Goal: Information Seeking & Learning: Learn about a topic

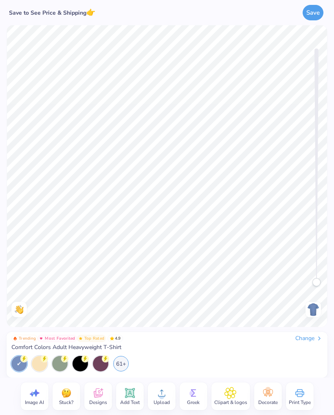
click at [123, 364] on div "61+" at bounding box center [120, 363] width 15 height 15
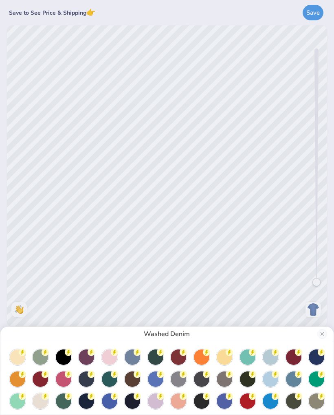
click at [158, 395] on circle at bounding box center [160, 395] width 7 height 7
click at [247, 363] on div at bounding box center [247, 356] width 15 height 15
click at [278, 359] on div at bounding box center [270, 356] width 15 height 15
click at [273, 376] on icon at bounding box center [275, 373] width 7 height 7
click at [285, 292] on div "Hydrangea" at bounding box center [167, 207] width 334 height 415
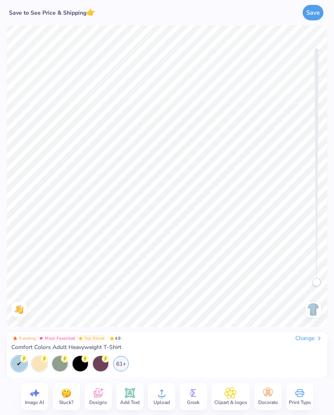
click at [101, 399] on span "Designs" at bounding box center [98, 402] width 18 height 7
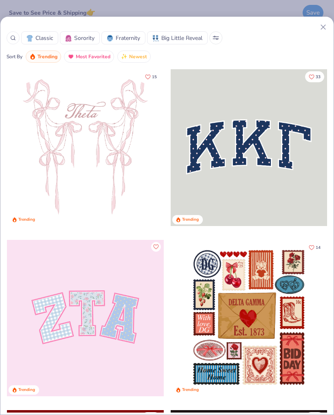
click at [13, 44] on div at bounding box center [13, 37] width 13 height 13
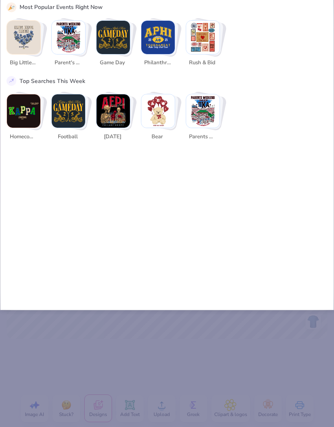
click at [69, 39] on img "Stack Card Button Parent's Weekend" at bounding box center [68, 37] width 33 height 33
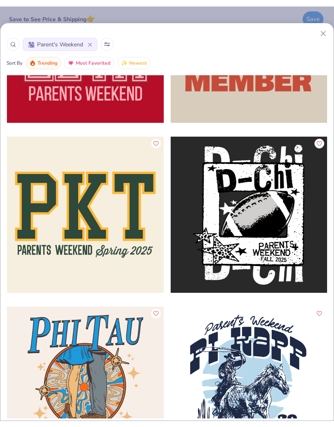
scroll to position [3214, 0]
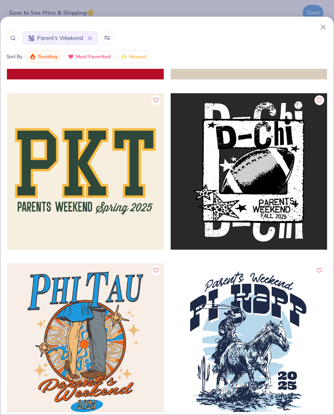
click at [100, 186] on div at bounding box center [85, 171] width 157 height 157
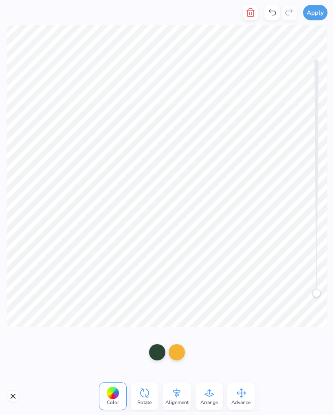
click at [14, 391] on button "Close" at bounding box center [13, 396] width 13 height 13
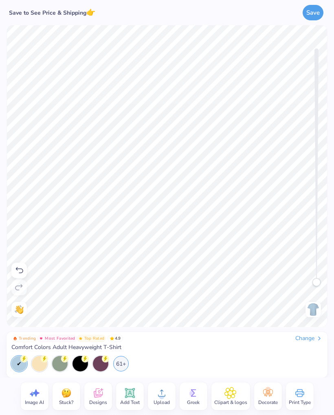
click at [99, 393] on icon at bounding box center [98, 393] width 12 height 12
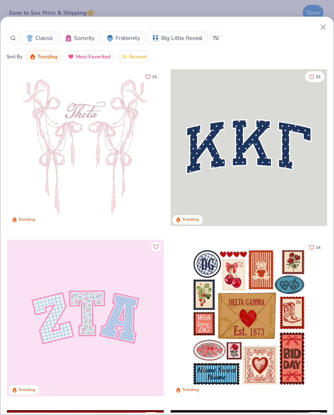
click at [13, 36] on icon at bounding box center [13, 38] width 6 height 6
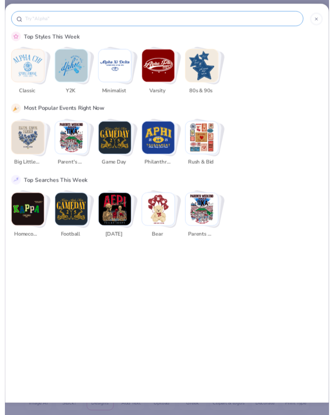
scroll to position [0, 0]
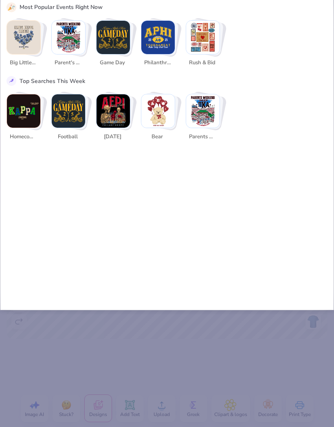
click at [65, 45] on img "Stack Card Button Parent's Weekend" at bounding box center [68, 37] width 33 height 33
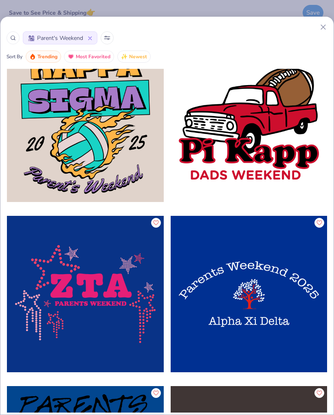
scroll to position [12979, 0]
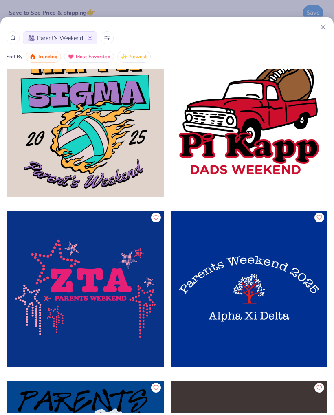
click at [13, 37] on icon at bounding box center [13, 38] width 6 height 6
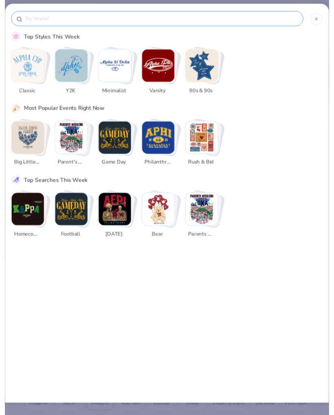
scroll to position [0, 0]
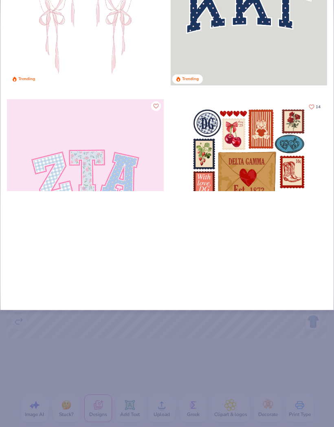
type input "Mu"
type input "Mus"
type input "Musi"
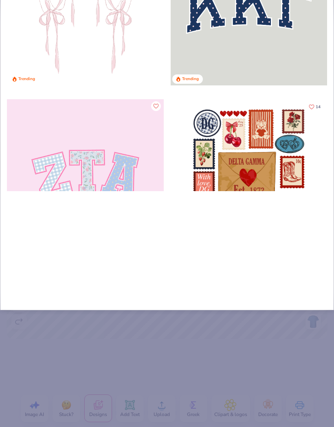
type input "Musi"
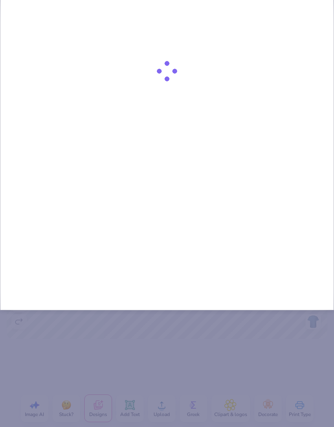
type input "Music"
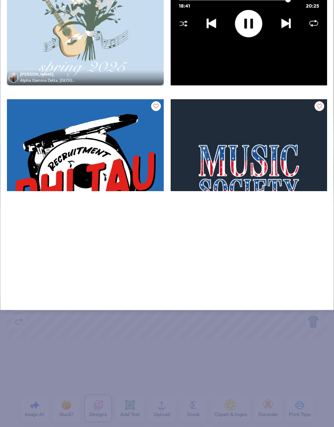
type input "Music"
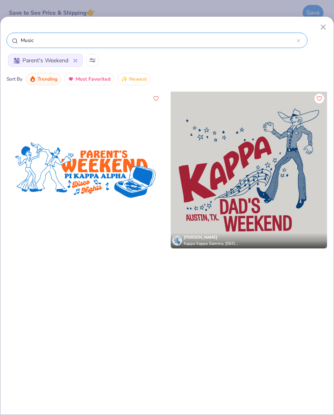
click at [76, 62] on icon at bounding box center [75, 60] width 3 height 3
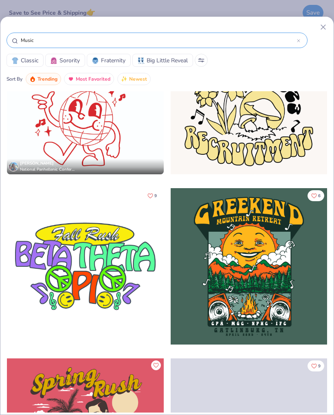
scroll to position [1780, 0]
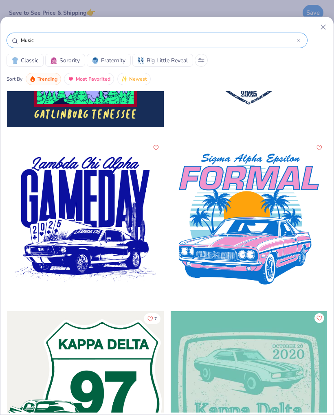
click at [57, 36] on input "Music" at bounding box center [158, 40] width 277 height 8
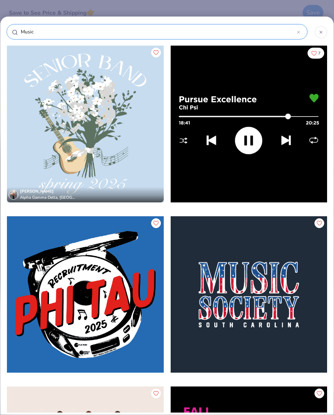
scroll to position [0, 0]
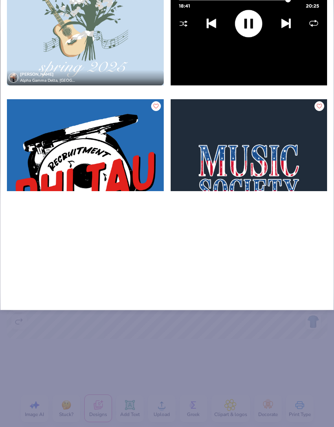
type input "Musi"
type input "Mus"
type input "Mu"
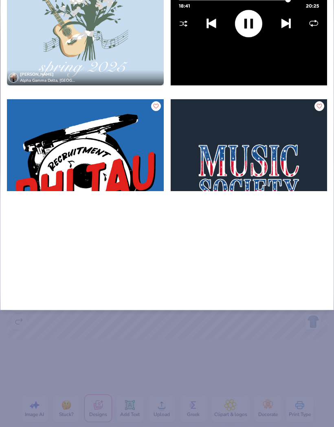
type input "M"
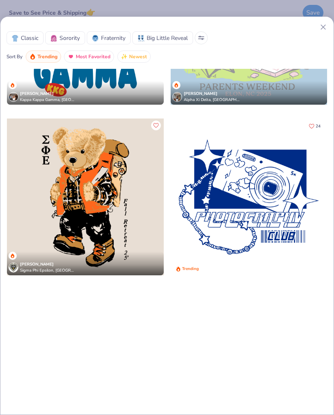
click at [327, 24] on icon at bounding box center [323, 27] width 9 height 9
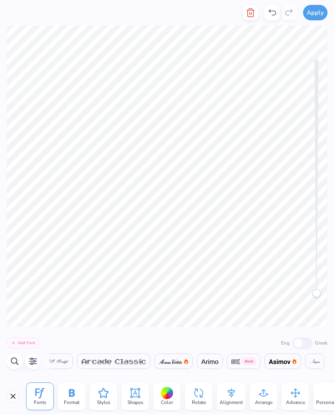
scroll to position [0, 1013]
click at [245, 17] on button "button" at bounding box center [250, 12] width 15 height 15
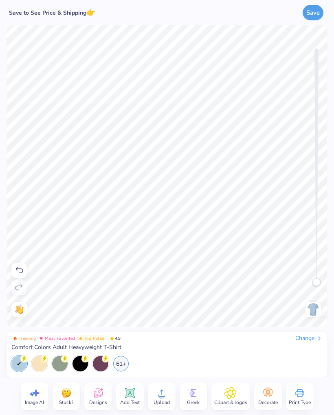
click at [95, 396] on icon at bounding box center [98, 394] width 8 height 7
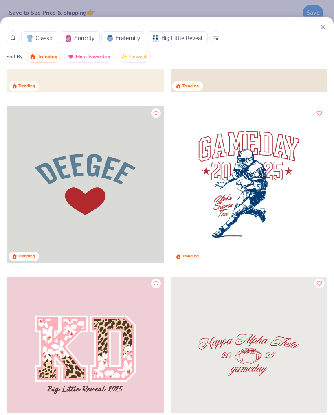
scroll to position [9085, 0]
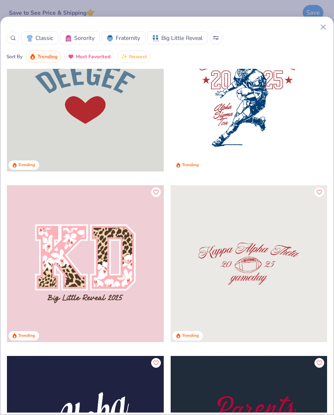
click at [19, 39] on div at bounding box center [13, 37] width 13 height 13
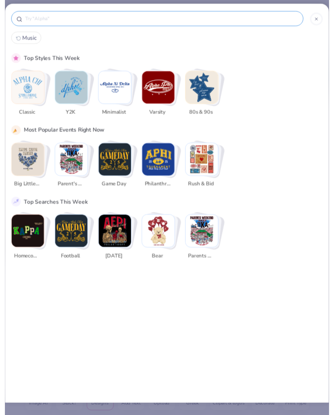
scroll to position [0, 0]
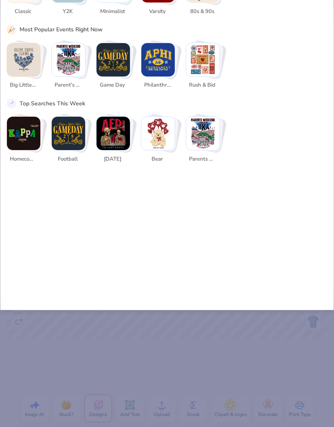
click at [288, 69] on div "Big Little Reveal Parent's Weekend Game Day Philanthropy Rush & Bid" at bounding box center [167, 68] width 321 height 50
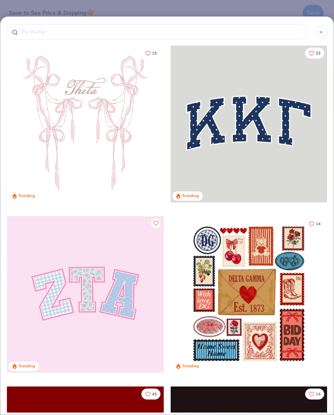
click at [37, 29] on input "text" at bounding box center [161, 32] width 282 height 8
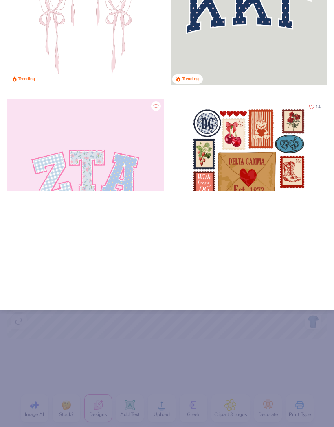
type input "De"
type input "Del"
type input "Delt"
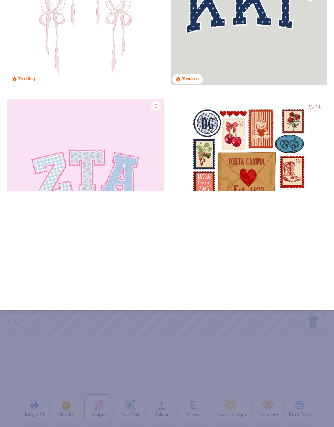
type input "Delt"
type input "Delta"
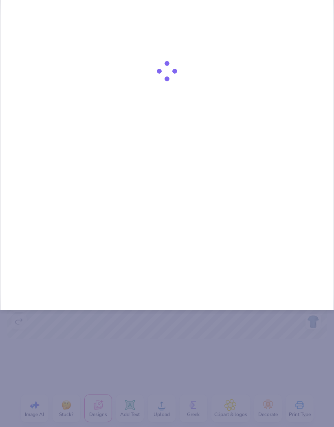
type input "Delta"
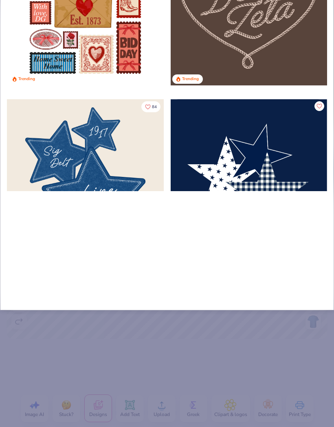
type input "Delta g"
type input "Delta ga"
type input "Delta gam"
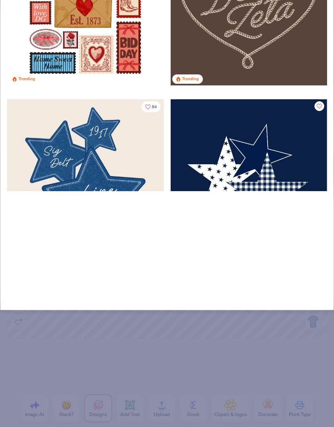
type input "Delta gam"
type input "Delta [PERSON_NAME]"
type input "Delta gamma"
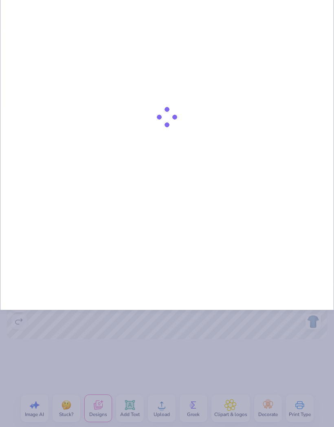
type input "Delta gamma"
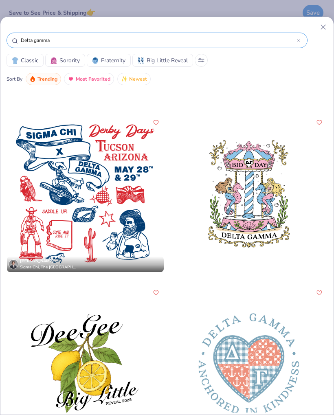
scroll to position [489, 0]
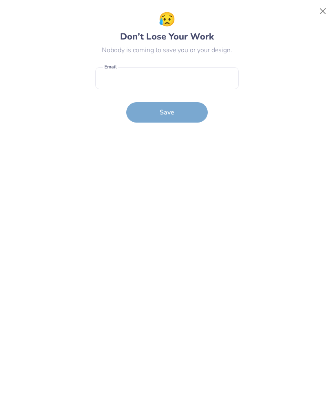
click at [320, 14] on button "Close" at bounding box center [322, 11] width 15 height 15
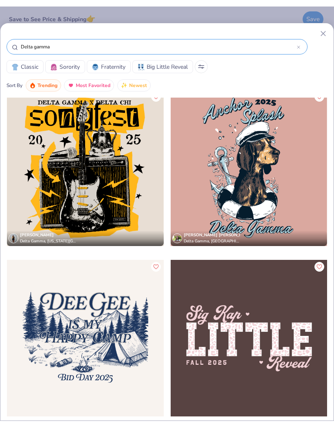
scroll to position [3574, 0]
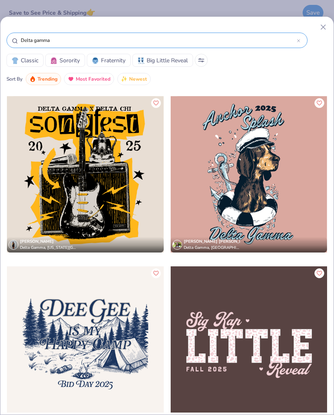
click at [129, 196] on div at bounding box center [85, 174] width 157 height 157
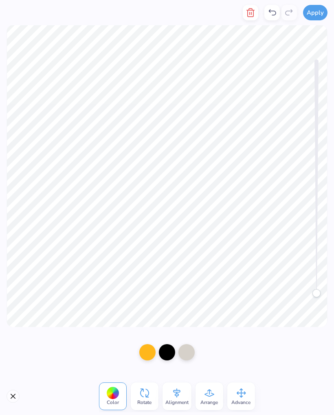
click at [19, 397] on button "Close" at bounding box center [13, 396] width 13 height 13
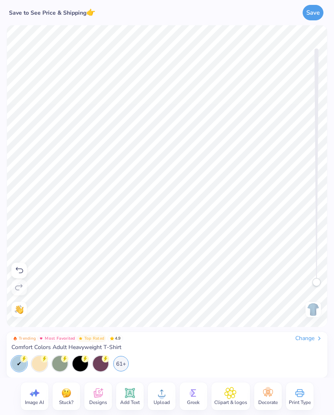
click at [101, 402] on span "Designs" at bounding box center [98, 402] width 18 height 7
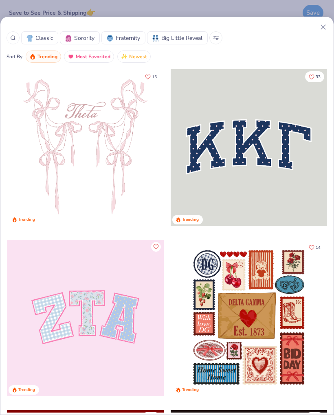
click at [9, 42] on div at bounding box center [13, 37] width 13 height 13
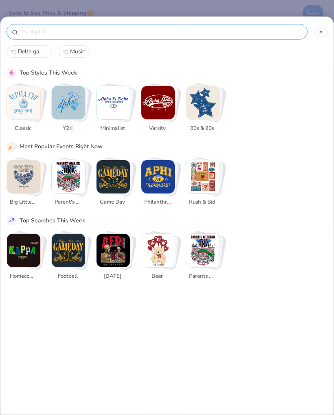
scroll to position [0, 0]
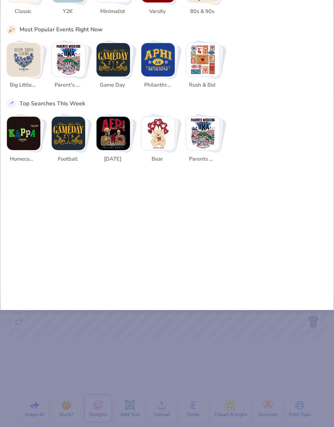
click at [154, 228] on div "Delta gamma Music Top Styles This Week Classic Y2K Minimalist Varsity 80s & 90s…" at bounding box center [167, 104] width 334 height 411
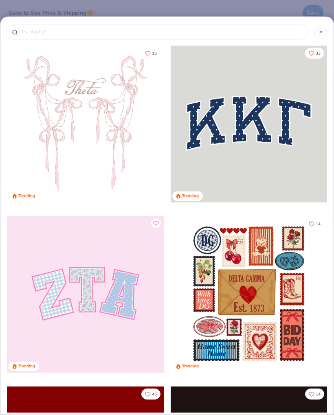
click at [205, 24] on div at bounding box center [167, 34] width 321 height 22
click at [212, 33] on input "text" at bounding box center [161, 32] width 282 height 8
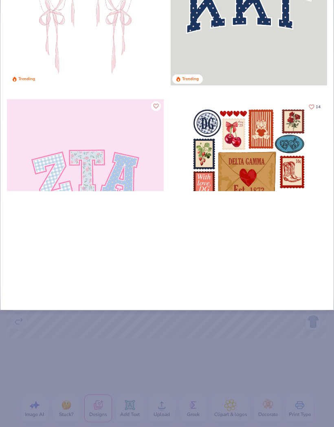
type input "[PERSON_NAME]"
type input "Jam"
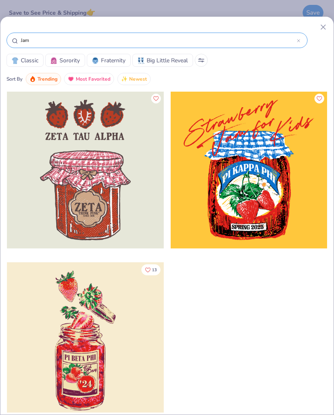
click at [43, 37] on input "Jam" at bounding box center [158, 40] width 277 height 8
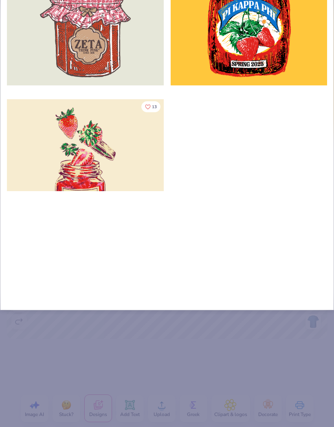
type input "[PERSON_NAME]"
type input "J"
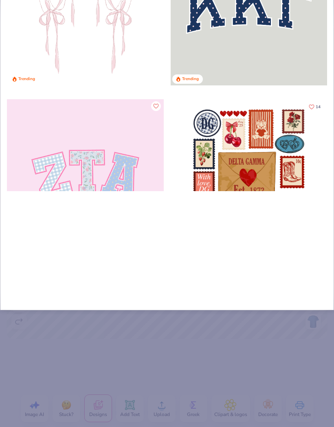
type input "Ba"
type input "Ban"
type input "Band"
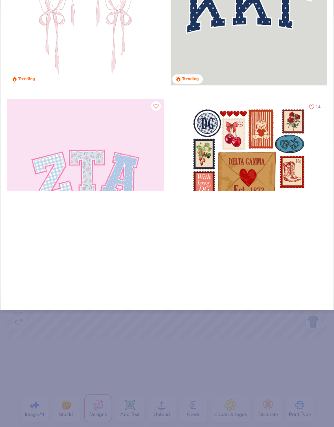
type input "Band"
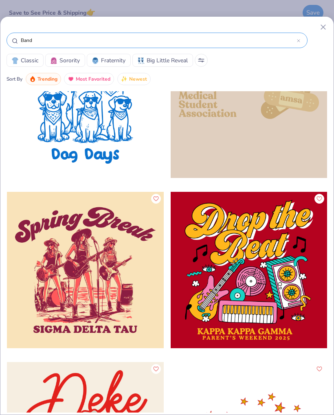
scroll to position [375, 0]
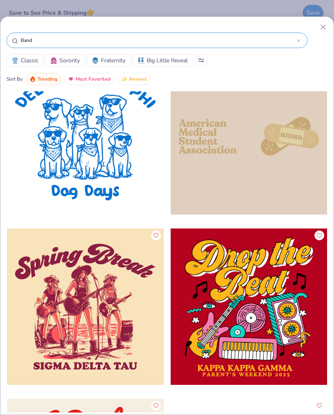
click at [124, 334] on div at bounding box center [85, 306] width 157 height 157
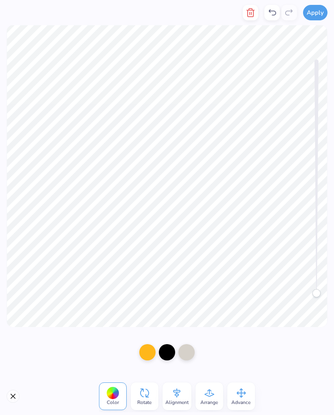
click at [246, 20] on button "button" at bounding box center [250, 12] width 15 height 15
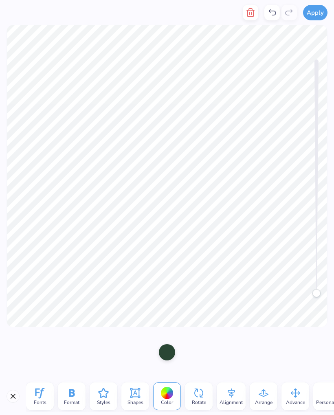
click at [250, 15] on icon "button" at bounding box center [251, 13] width 10 height 10
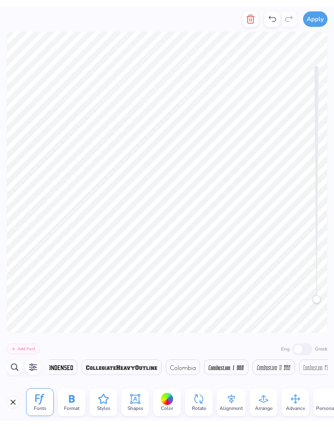
scroll to position [0, 4242]
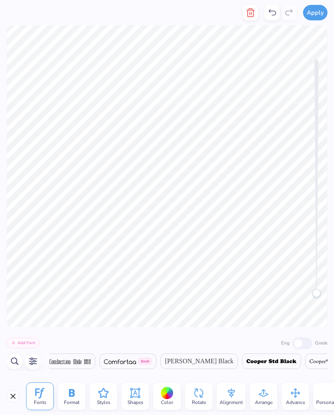
click at [248, 17] on icon "button" at bounding box center [251, 13] width 6 height 8
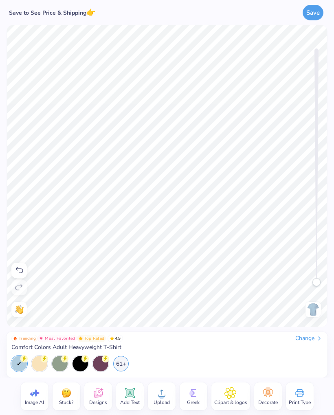
click at [101, 397] on icon at bounding box center [98, 393] width 12 height 12
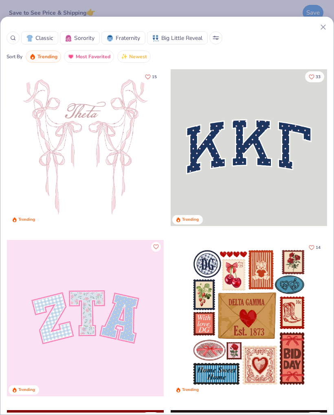
click at [14, 42] on div at bounding box center [13, 37] width 13 height 13
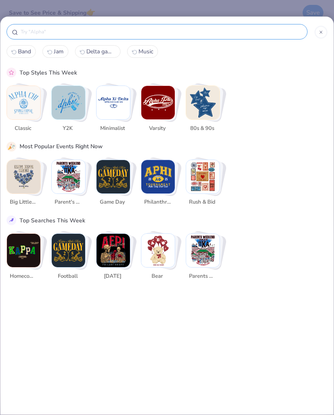
scroll to position [0, 0]
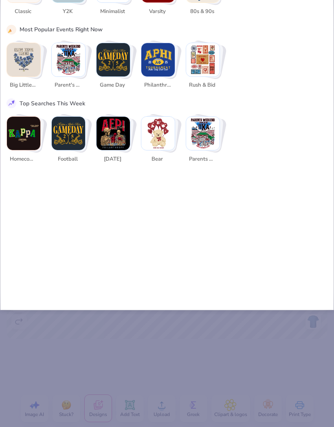
click at [70, 65] on img "Stack Card Button Parent's Weekend" at bounding box center [68, 59] width 33 height 33
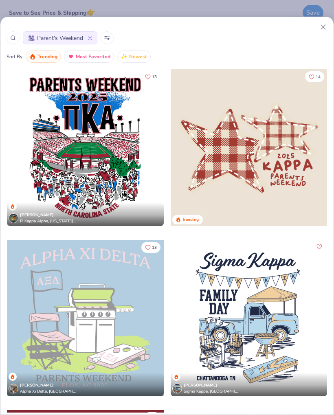
click at [109, 36] on icon at bounding box center [107, 38] width 7 height 4
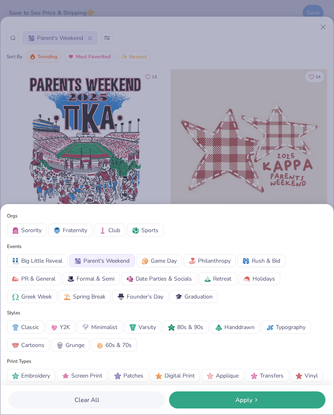
click at [24, 228] on span "Sorority" at bounding box center [31, 230] width 20 height 9
click at [287, 400] on div "Apply" at bounding box center [246, 399] width 151 height 9
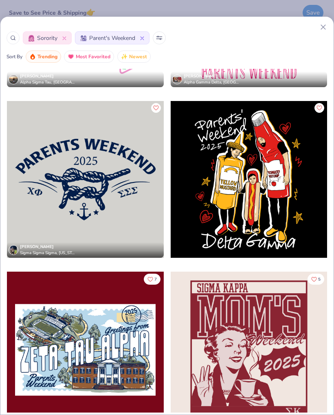
scroll to position [10200, 0]
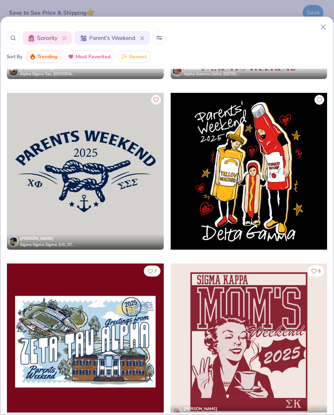
click at [126, 338] on div at bounding box center [85, 341] width 157 height 157
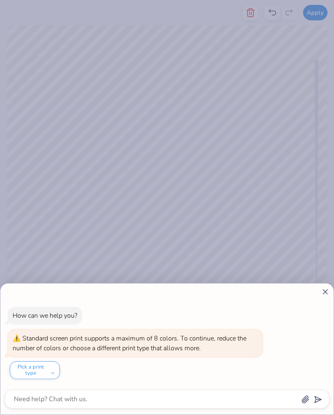
click at [326, 290] on icon at bounding box center [325, 291] width 9 height 9
type textarea "x"
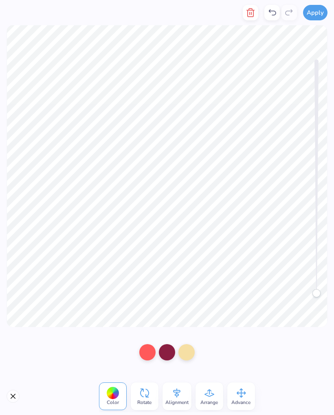
click at [255, 10] on icon "button" at bounding box center [251, 13] width 10 height 10
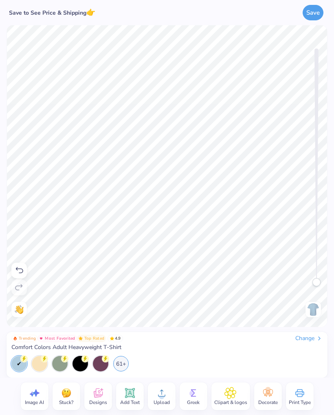
click at [253, 9] on div "Save" at bounding box center [260, 12] width 136 height 25
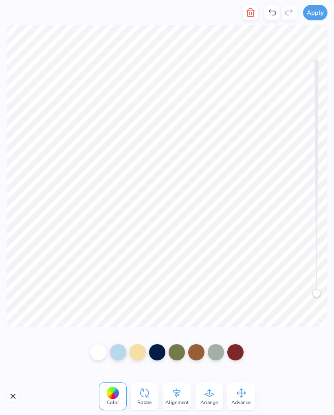
click at [253, 14] on icon "button" at bounding box center [251, 13] width 10 height 10
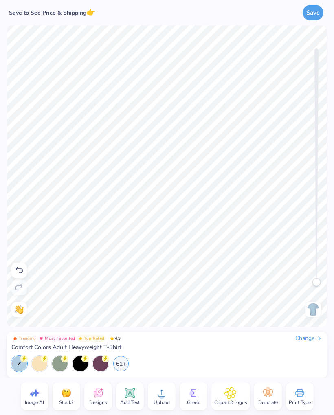
click at [103, 400] on span "Designs" at bounding box center [98, 402] width 18 height 7
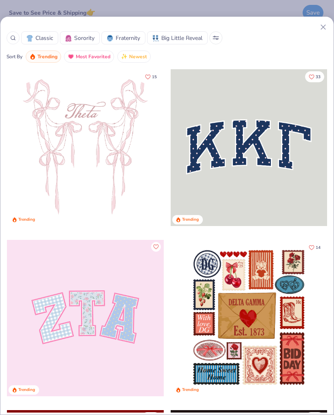
click at [49, 58] on span "Trending" at bounding box center [47, 56] width 20 height 9
click at [45, 58] on span "Trending" at bounding box center [47, 56] width 20 height 9
click at [44, 58] on span "Trending" at bounding box center [47, 56] width 20 height 9
click at [86, 56] on span "Most Favorited" at bounding box center [93, 56] width 35 height 9
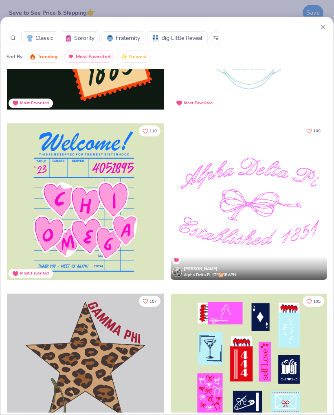
scroll to position [1857, 0]
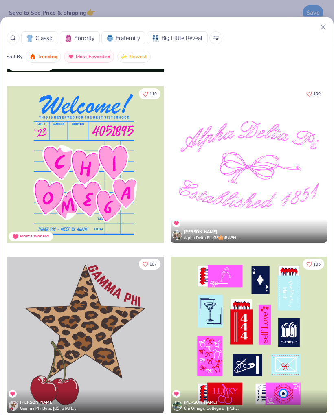
click at [0, 11] on div "Classic Sorority Fraternity Big Little Reveal Sort By Trending Most Favorited N…" at bounding box center [167, 207] width 334 height 415
